Goal: Task Accomplishment & Management: Use online tool/utility

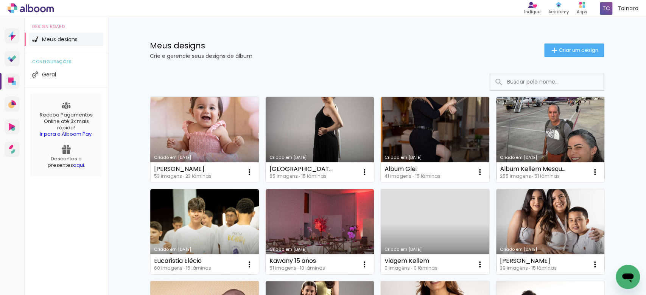
click at [187, 161] on link "Criado em [DATE]" at bounding box center [204, 140] width 109 height 86
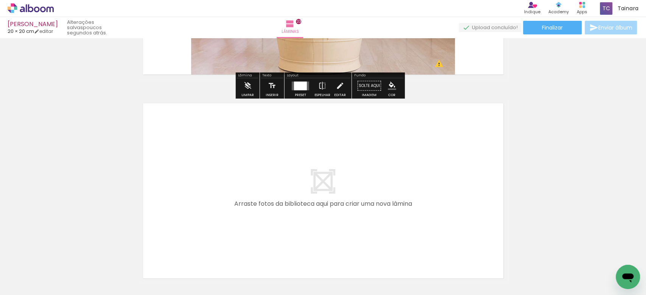
scroll to position [4715, 0]
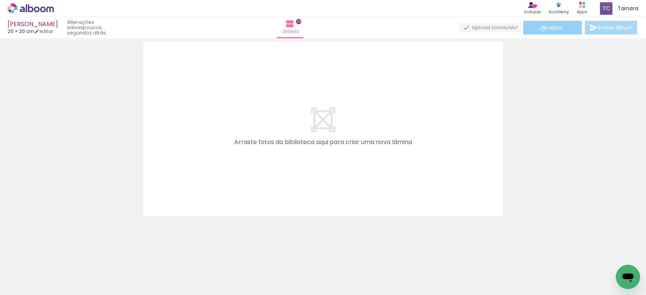
click at [542, 29] on span "Finalizar" at bounding box center [552, 27] width 21 height 5
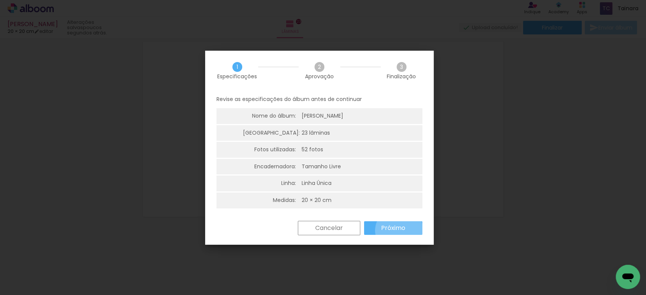
click at [0, 0] on slot "Próximo" at bounding box center [0, 0] width 0 height 0
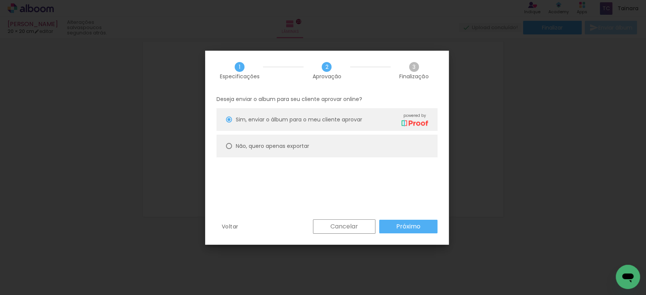
click at [0, 0] on slot "Próximo" at bounding box center [0, 0] width 0 height 0
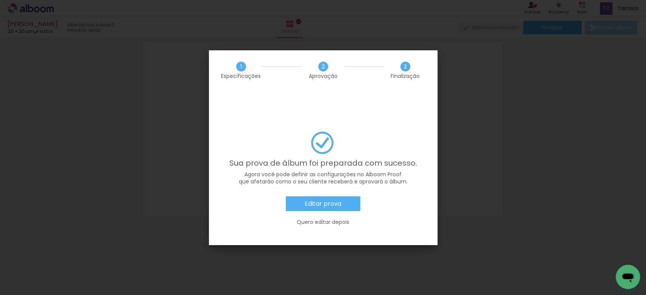
click at [0, 0] on slot "Editar prova" at bounding box center [0, 0] width 0 height 0
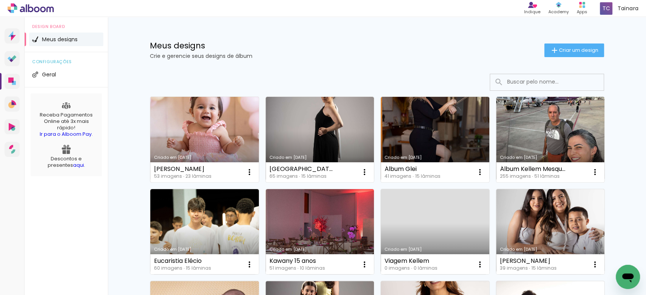
click at [212, 151] on link "Criado em [DATE]" at bounding box center [204, 140] width 109 height 86
click at [184, 141] on link "Criado em [DATE]" at bounding box center [204, 140] width 109 height 86
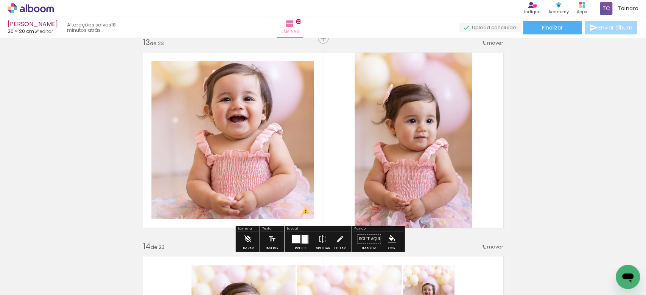
scroll to position [2472, 0]
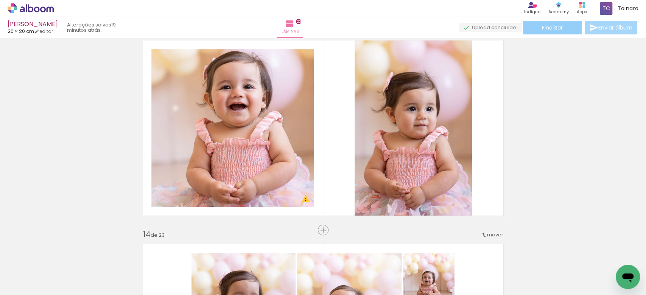
click at [529, 28] on paper-button "Finalizar" at bounding box center [552, 28] width 59 height 14
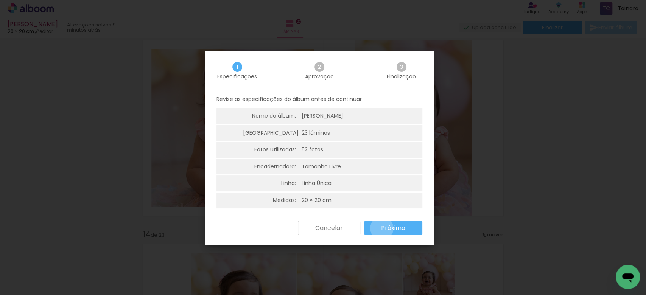
click at [0, 0] on slot "Próximo" at bounding box center [0, 0] width 0 height 0
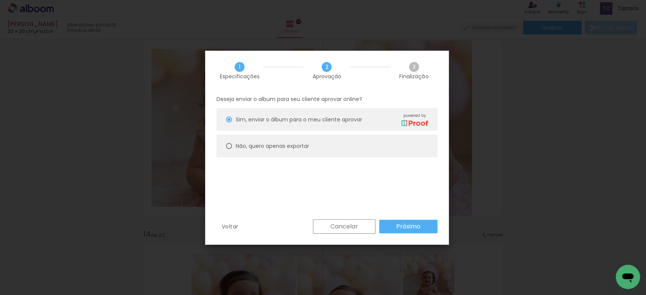
click at [229, 123] on div at bounding box center [229, 120] width 6 height 6
type paper-radio-button "on"
click at [0, 0] on slot "Próximo" at bounding box center [0, 0] width 0 height 0
type input "Alta, 300 DPI"
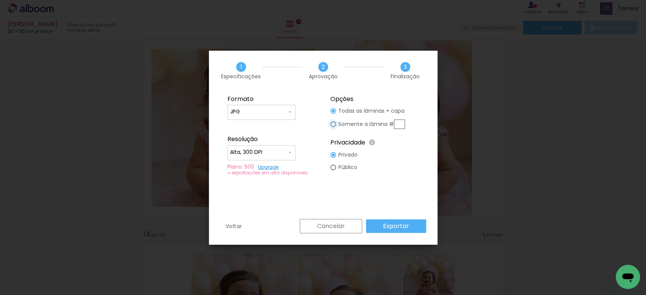
click at [334, 114] on div at bounding box center [333, 111] width 6 height 6
type paper-radio-button "on"
click at [0, 0] on slot "Exportar" at bounding box center [0, 0] width 0 height 0
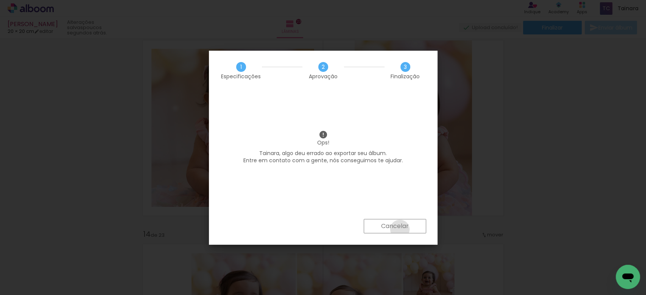
click at [0, 0] on slot "Cancelar" at bounding box center [0, 0] width 0 height 0
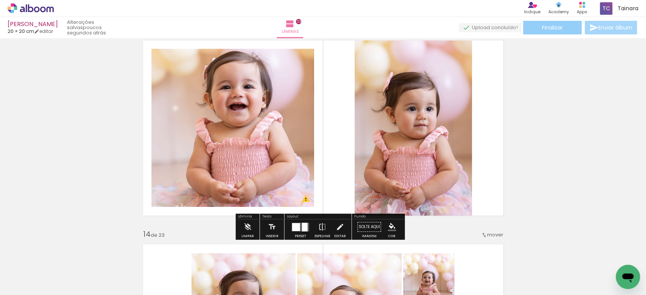
click at [554, 27] on span "Finalizar" at bounding box center [552, 27] width 21 height 5
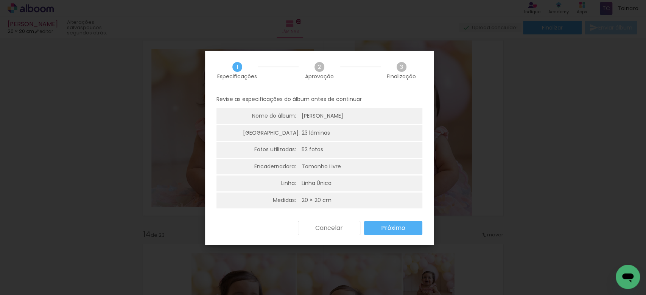
click at [317, 67] on span "2" at bounding box center [319, 67] width 10 height 10
click at [0, 0] on slot "Próximo" at bounding box center [0, 0] width 0 height 0
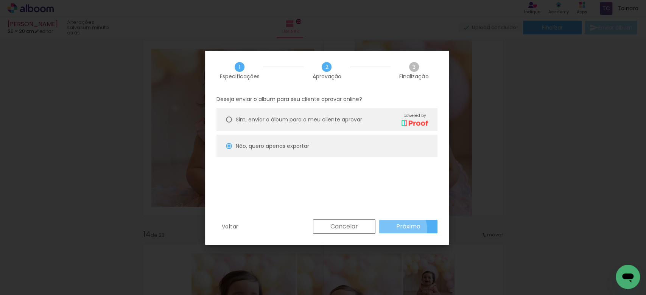
click at [395, 229] on paper-button "Próximo" at bounding box center [408, 227] width 58 height 14
type input "Alta, 300 DPI"
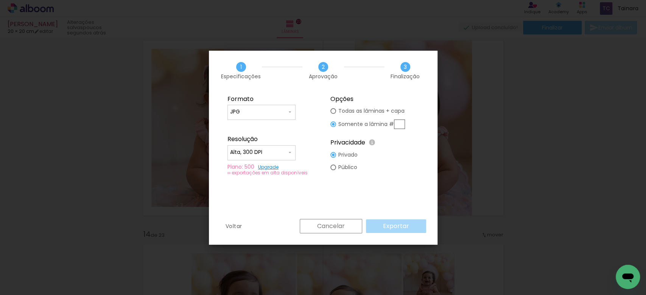
click at [336, 114] on paper-radio-button "Todas as lâminas + capa" at bounding box center [367, 111] width 75 height 12
type paper-radio-button "on"
click at [0, 0] on slot "Exportar" at bounding box center [0, 0] width 0 height 0
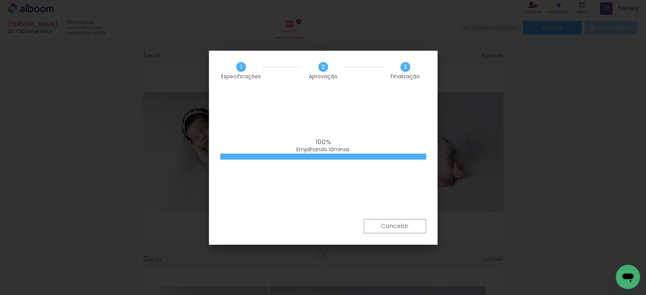
scroll to position [2472, 0]
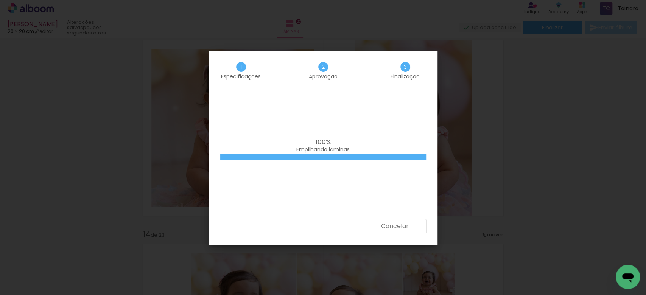
click at [436, 172] on div "100% Empilhando lâminas" at bounding box center [323, 154] width 229 height 129
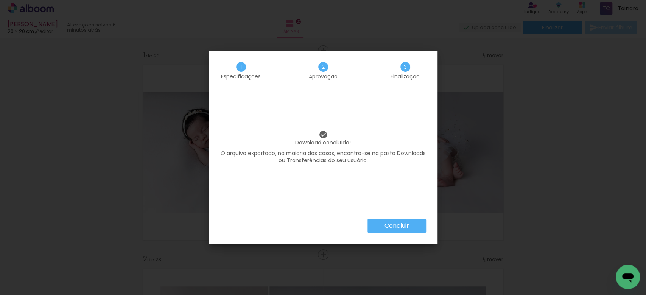
scroll to position [2472, 0]
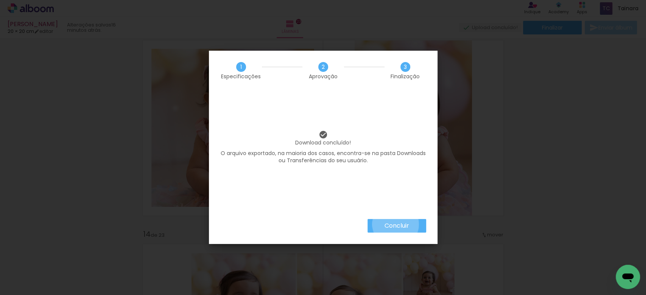
click at [0, 0] on slot "Concluir" at bounding box center [0, 0] width 0 height 0
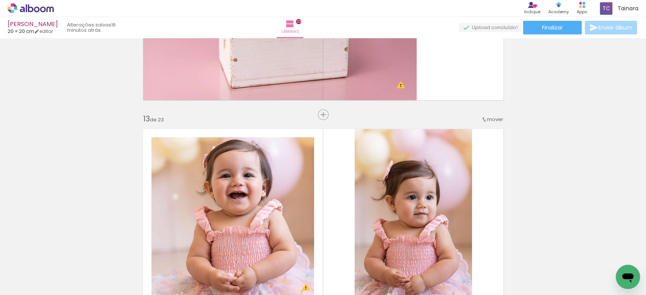
scroll to position [2271, 0]
